Goal: Find specific page/section: Find specific page/section

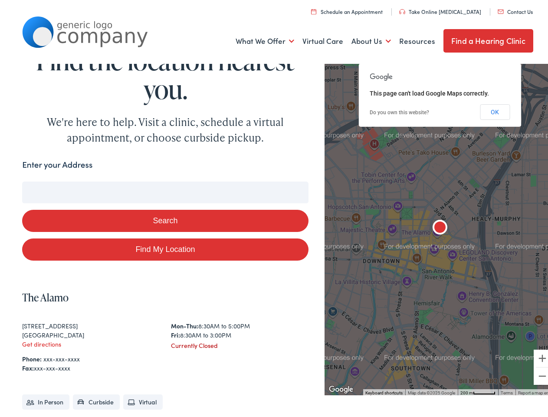
click at [274, 208] on button "Search" at bounding box center [165, 218] width 286 height 22
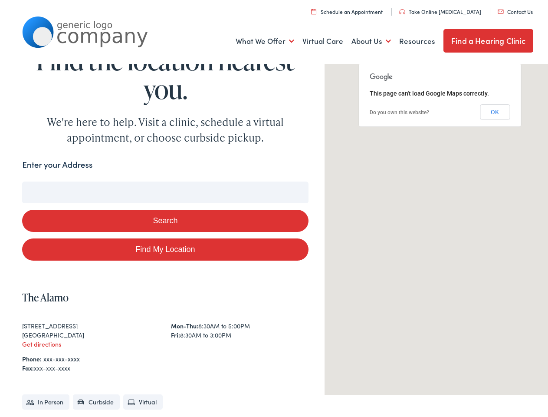
click at [259, 39] on link "What We Offer" at bounding box center [265, 39] width 59 height 32
click at [364, 39] on link "About Us" at bounding box center [371, 39] width 39 height 32
click at [350, 179] on button "Search" at bounding box center [353, 179] width 11 height 11
